Goal: Task Accomplishment & Management: Use online tool/utility

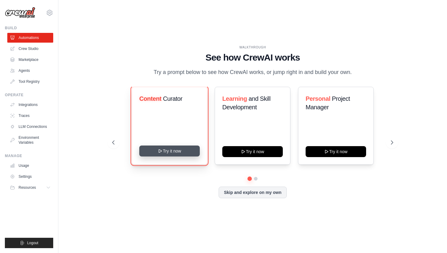
click at [162, 154] on button "Try it now" at bounding box center [169, 150] width 60 height 11
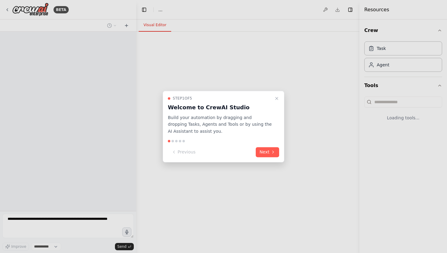
select select "****"
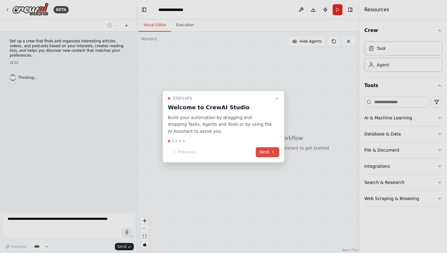
click at [269, 153] on button "Next" at bounding box center [267, 152] width 23 height 10
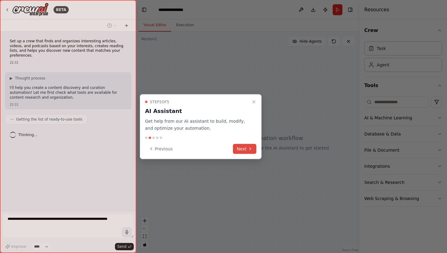
click at [244, 148] on button "Next" at bounding box center [244, 148] width 23 height 10
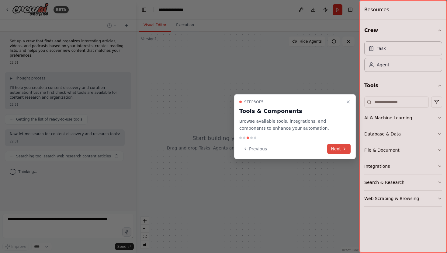
click at [341, 150] on button "Next" at bounding box center [338, 148] width 23 height 10
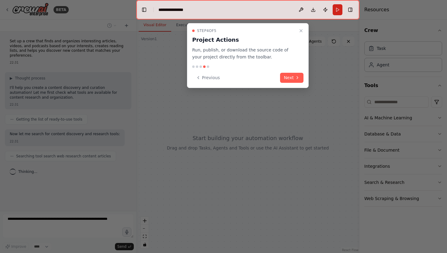
click at [289, 73] on button "Next" at bounding box center [291, 78] width 23 height 10
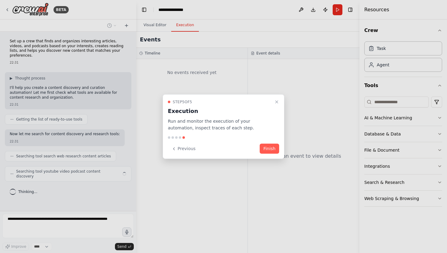
click at [265, 146] on button "Finish" at bounding box center [269, 148] width 19 height 10
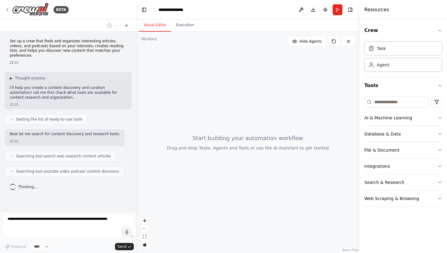
click at [185, 109] on div at bounding box center [247, 142] width 223 height 221
drag, startPoint x: 192, startPoint y: 90, endPoint x: 197, endPoint y: 95, distance: 8.0
click at [193, 91] on div at bounding box center [247, 142] width 223 height 221
drag, startPoint x: 197, startPoint y: 95, endPoint x: 225, endPoint y: 107, distance: 29.8
click at [225, 107] on div at bounding box center [247, 142] width 223 height 221
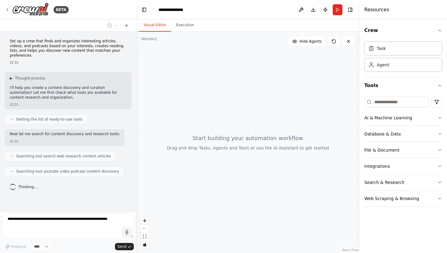
click at [233, 125] on div at bounding box center [247, 142] width 223 height 221
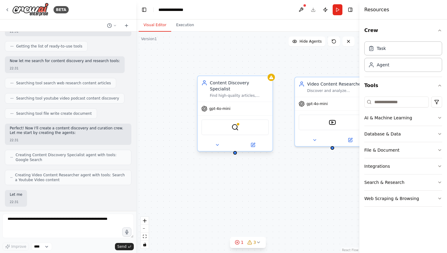
scroll to position [109, 0]
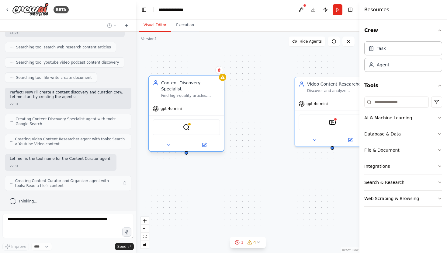
drag, startPoint x: 234, startPoint y: 82, endPoint x: 178, endPoint y: 80, distance: 56.3
click at [178, 80] on div "Content Discovery Specialist" at bounding box center [190, 86] width 59 height 12
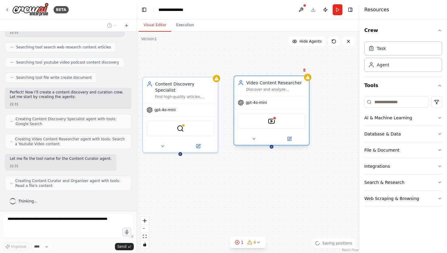
drag, startPoint x: 321, startPoint y: 83, endPoint x: 260, endPoint y: 85, distance: 60.8
click at [260, 85] on div "Video Content Researcher" at bounding box center [275, 83] width 59 height 6
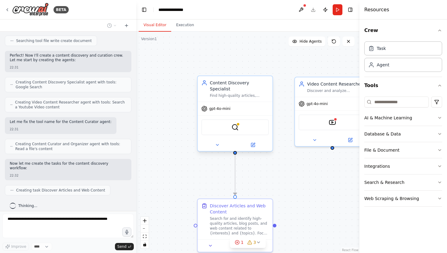
scroll to position [161, 0]
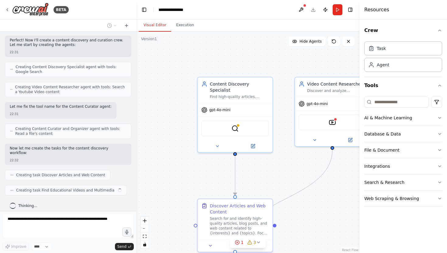
drag, startPoint x: 246, startPoint y: 81, endPoint x: 212, endPoint y: 73, distance: 34.5
click at [212, 73] on div ".deletable-edge-delete-btn { width: 20px; height: 20px; border: 0px solid #ffff…" at bounding box center [247, 142] width 223 height 221
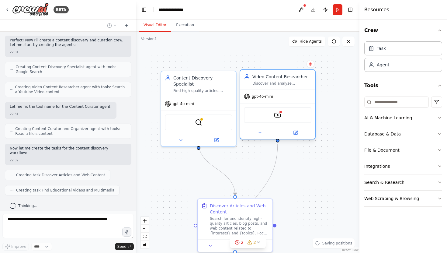
drag, startPoint x: 296, startPoint y: 81, endPoint x: 259, endPoint y: 76, distance: 36.8
click at [260, 76] on div "Video Content Researcher" at bounding box center [281, 77] width 59 height 6
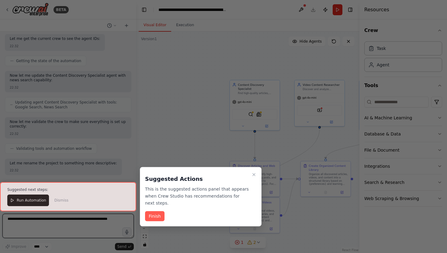
scroll to position [663, 0]
